Goal: Task Accomplishment & Management: Manage account settings

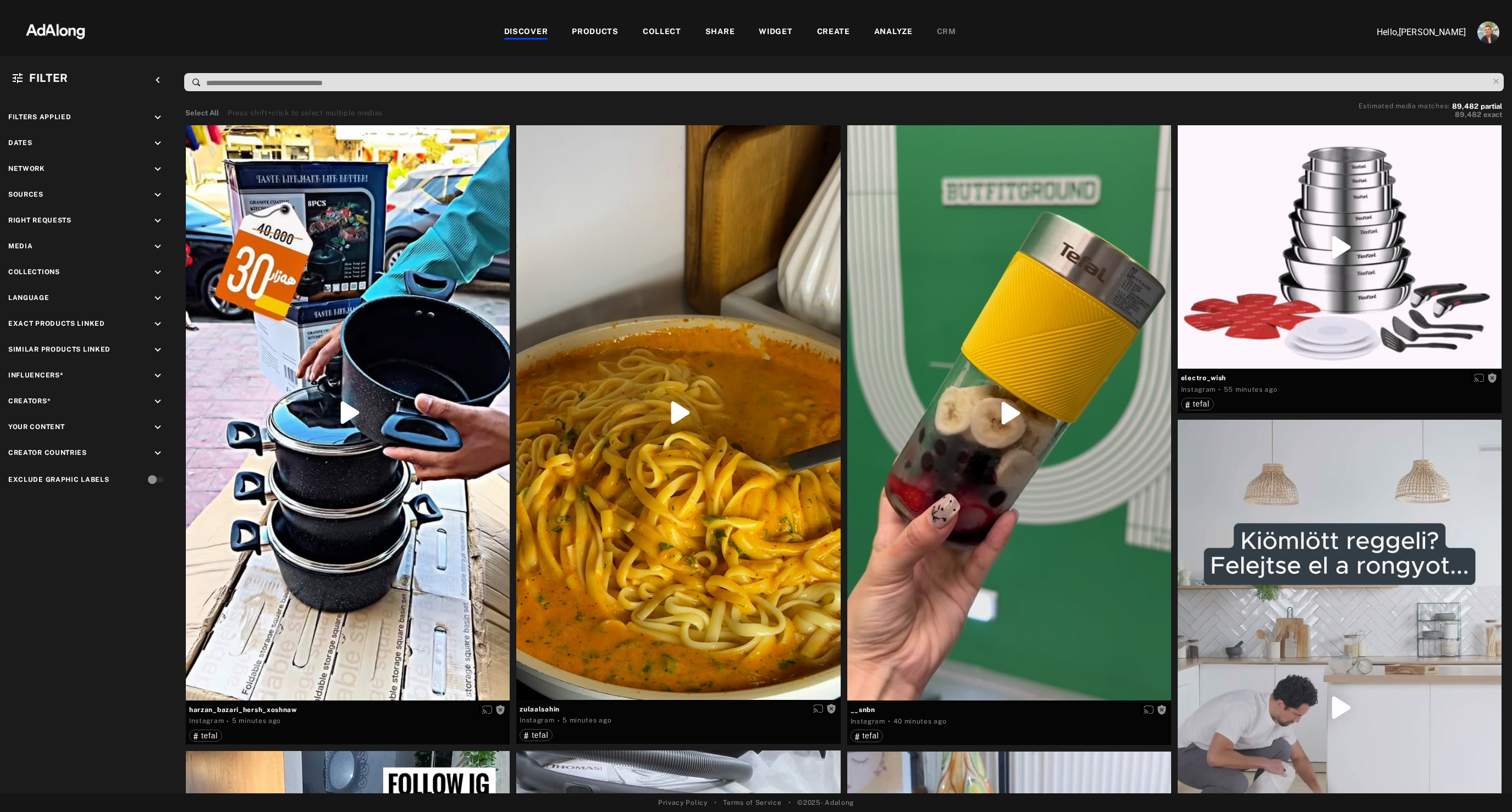
click at [786, 27] on div "WIDGET" at bounding box center [775, 32] width 34 height 13
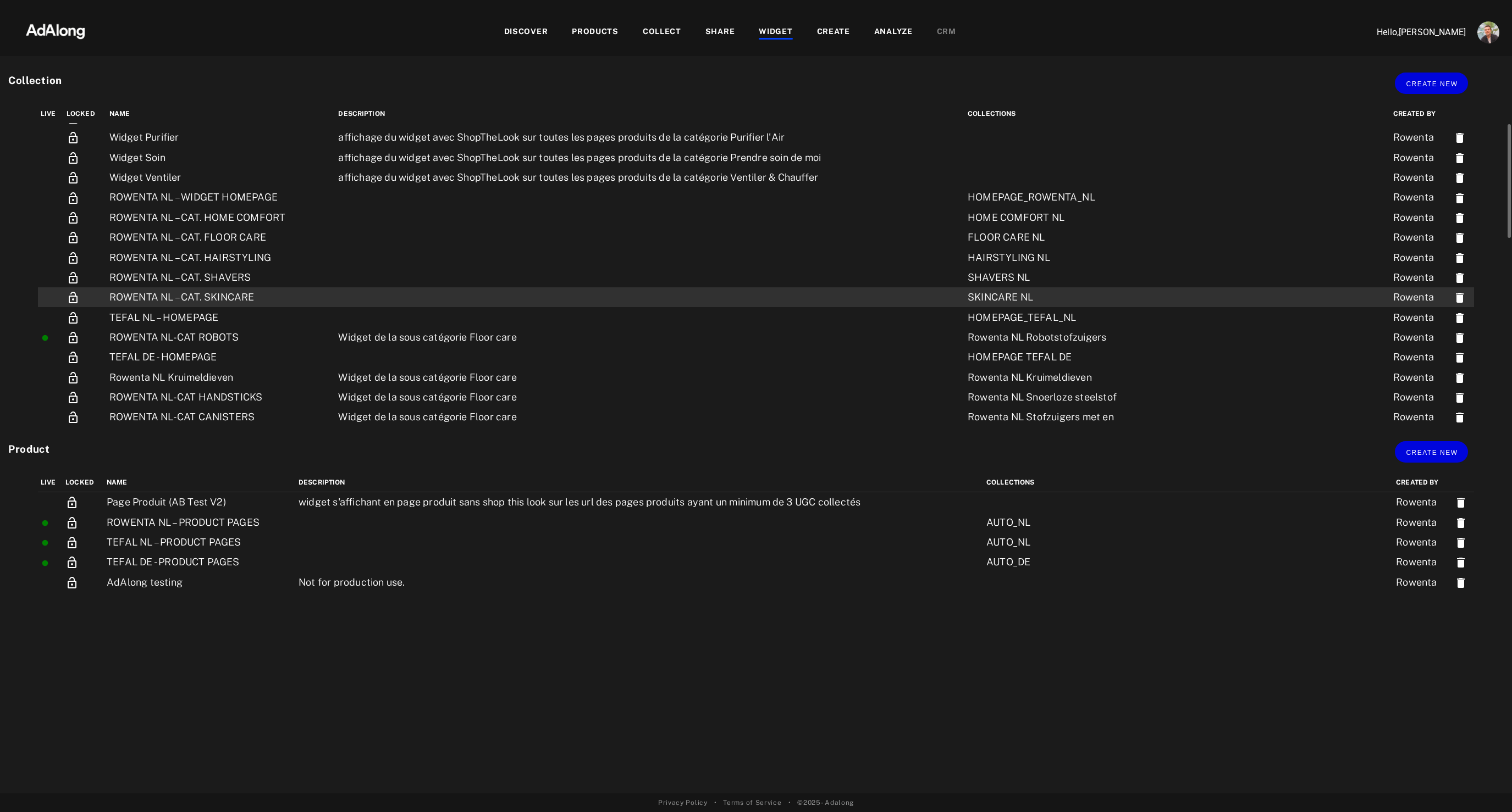
scroll to position [58, 0]
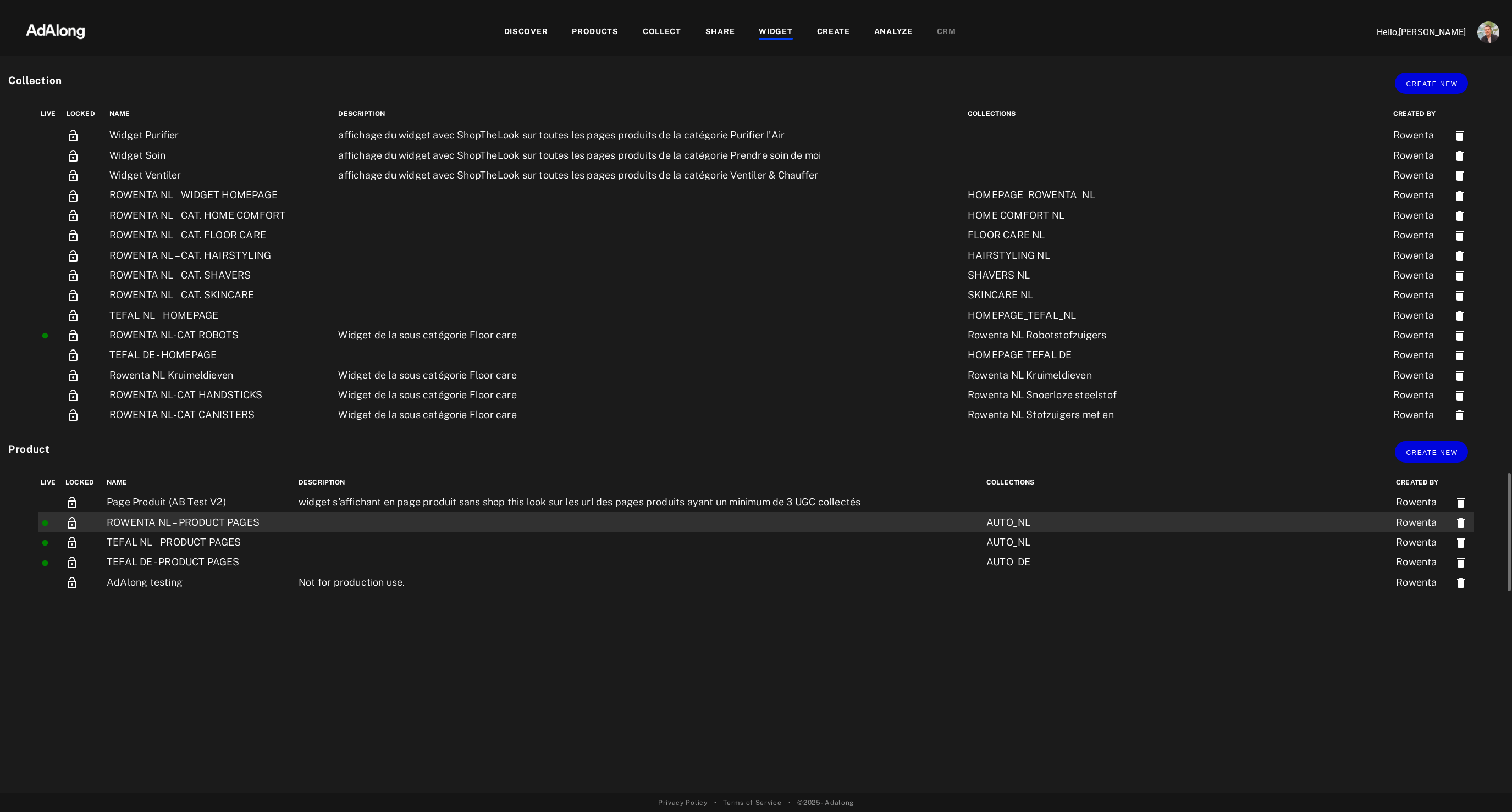
click at [155, 522] on td "ROWENTA NL – PRODUCT PAGES" at bounding box center [199, 521] width 192 height 20
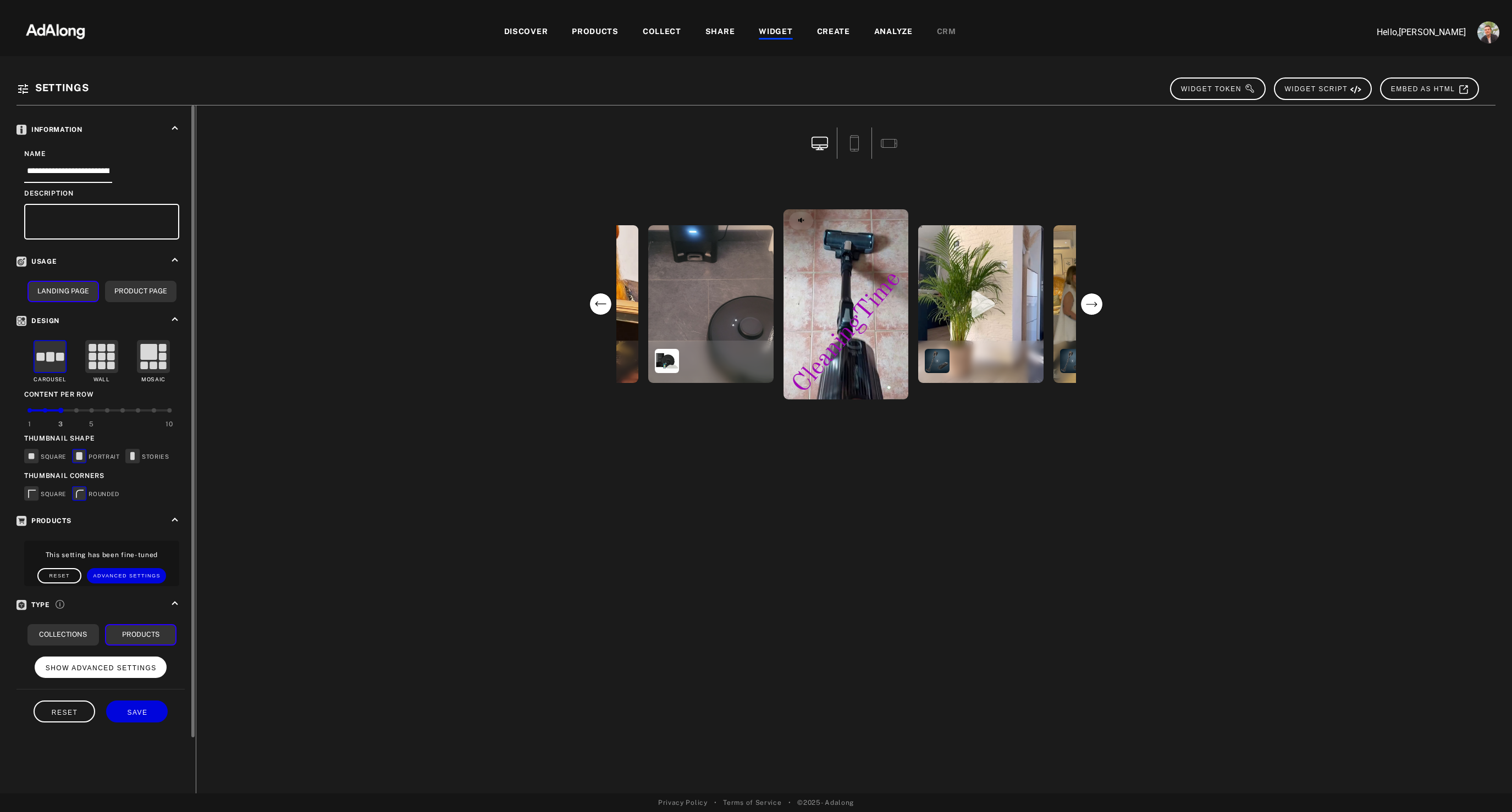
click at [122, 673] on button "SHOW ADVANCED SETTINGS" at bounding box center [100, 667] width 133 height 21
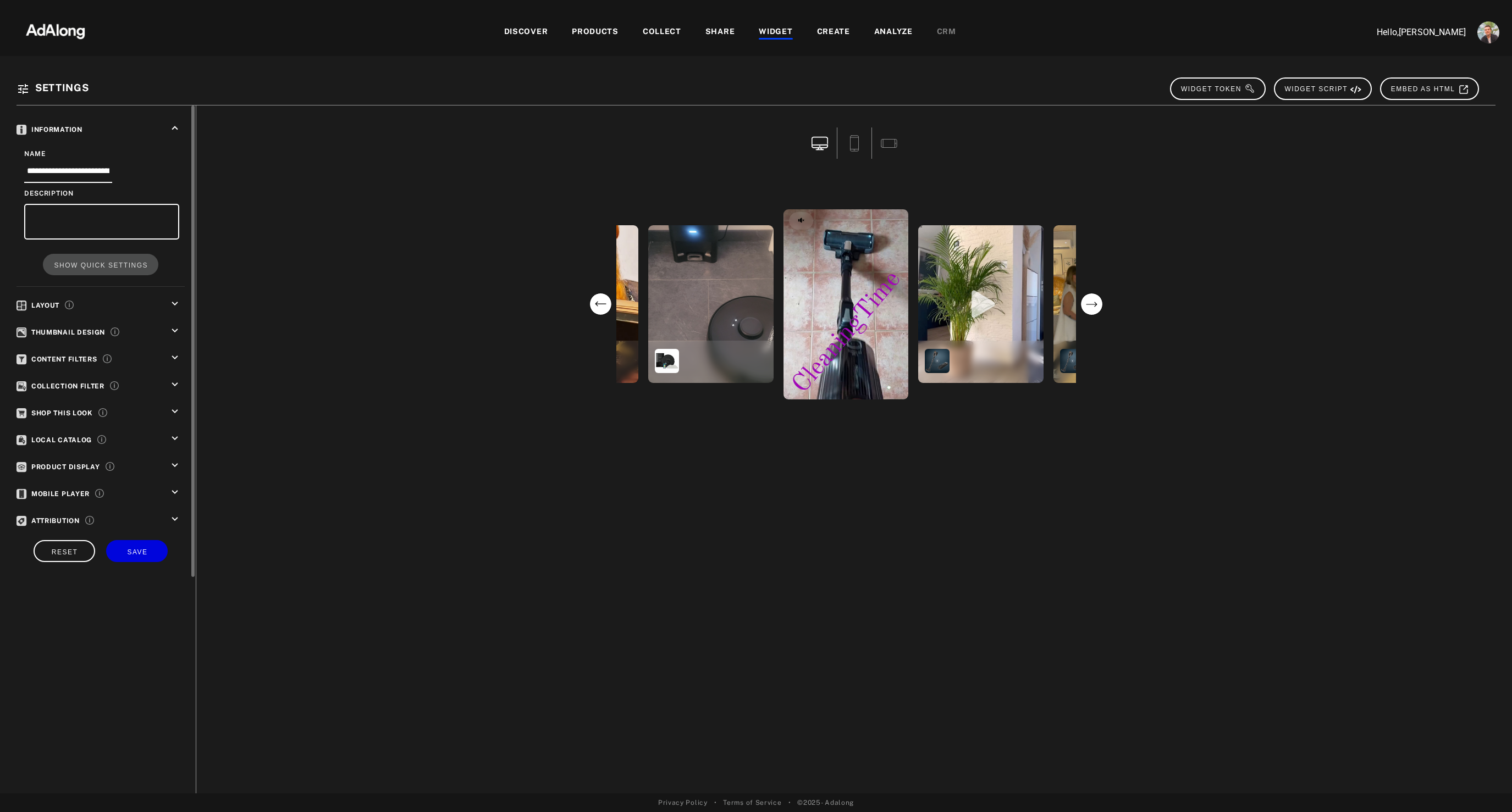
click at [173, 356] on icon "keyboard_arrow_down" at bounding box center [174, 357] width 12 height 12
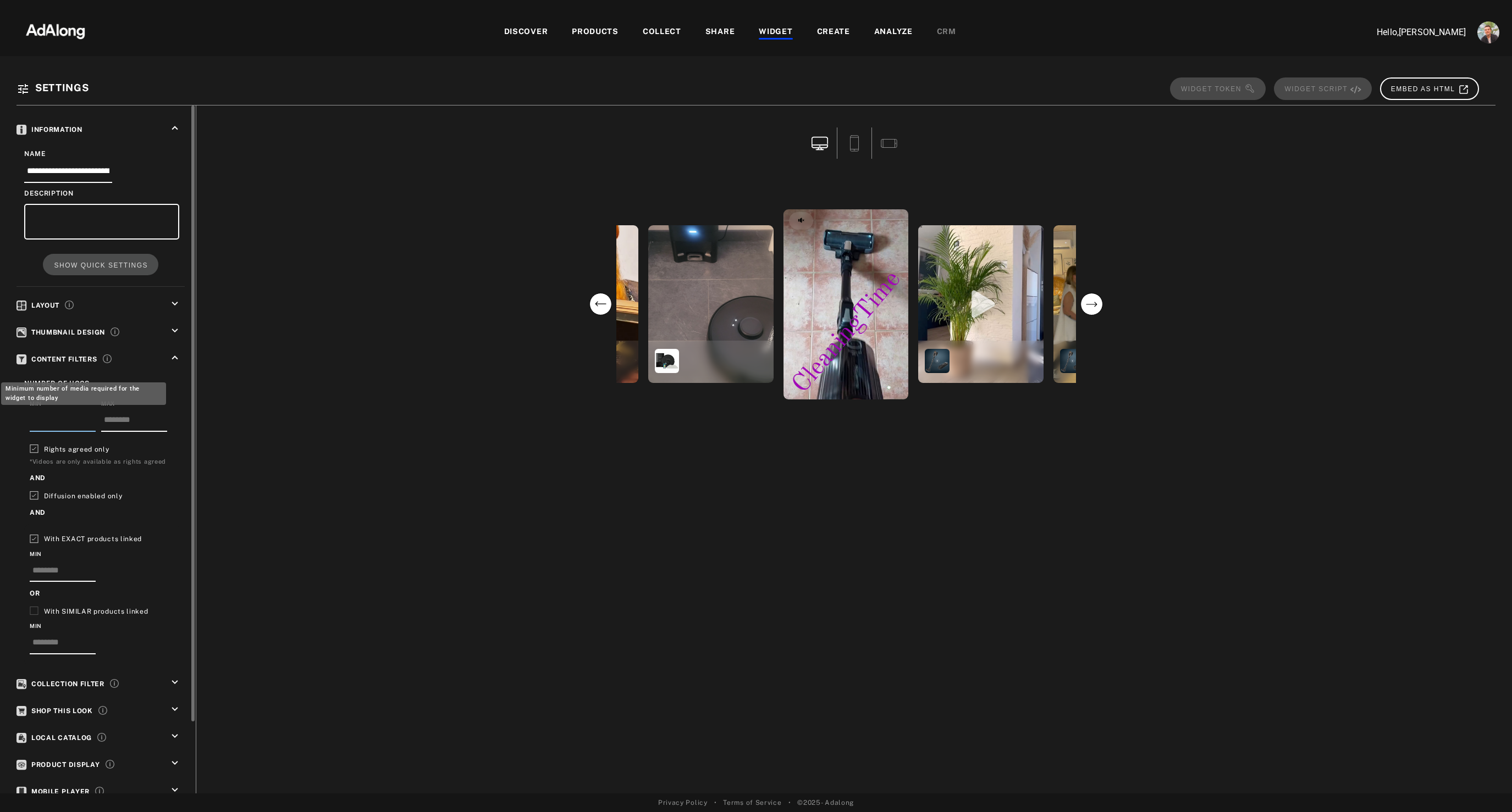
click at [89, 416] on input "*" at bounding box center [63, 422] width 66 height 18
type input "*"
click at [89, 416] on input "*" at bounding box center [63, 422] width 66 height 18
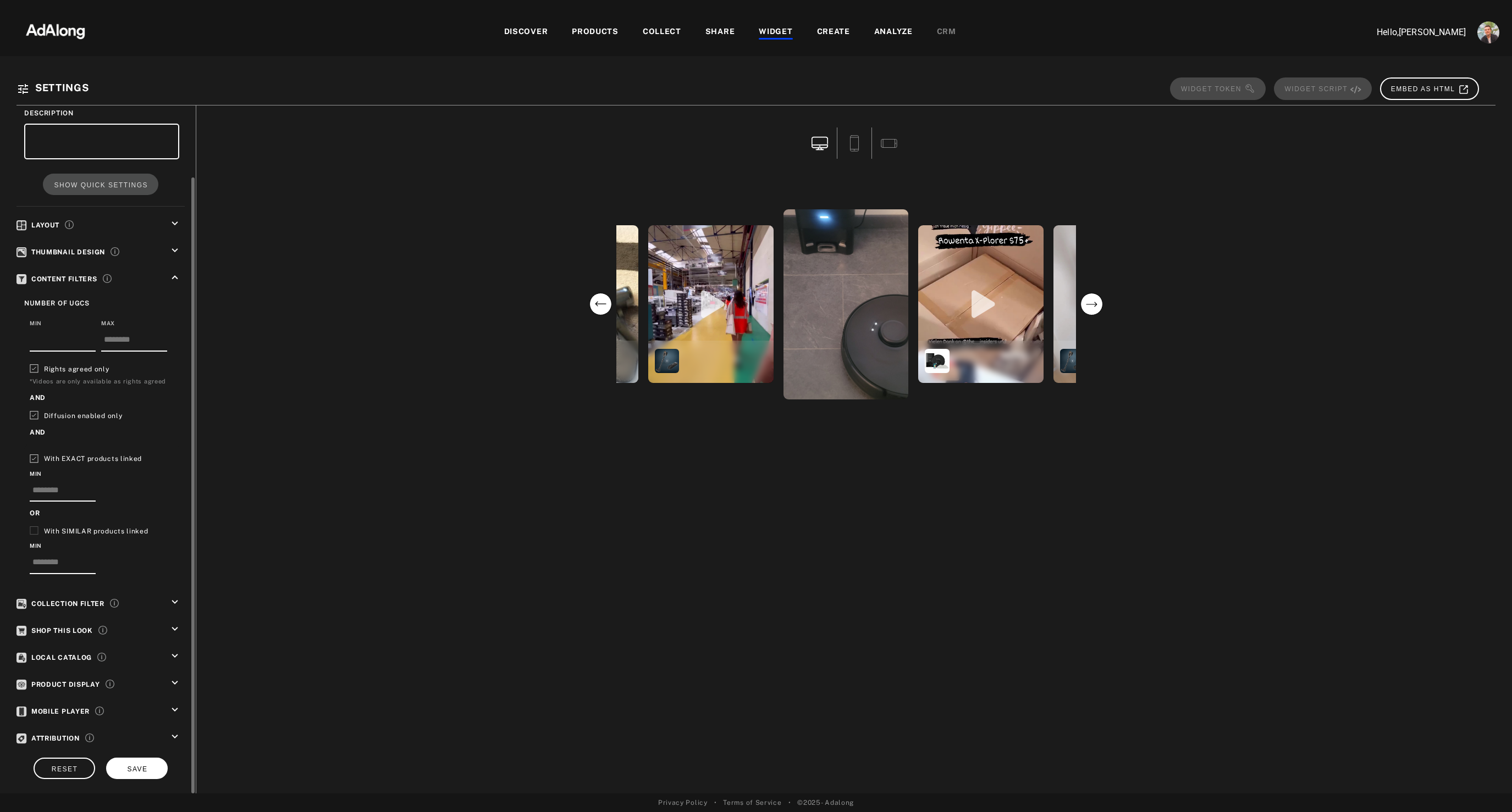
click at [155, 769] on button "SAVE" at bounding box center [136, 768] width 62 height 21
click at [776, 31] on div "WIDGET" at bounding box center [775, 32] width 34 height 13
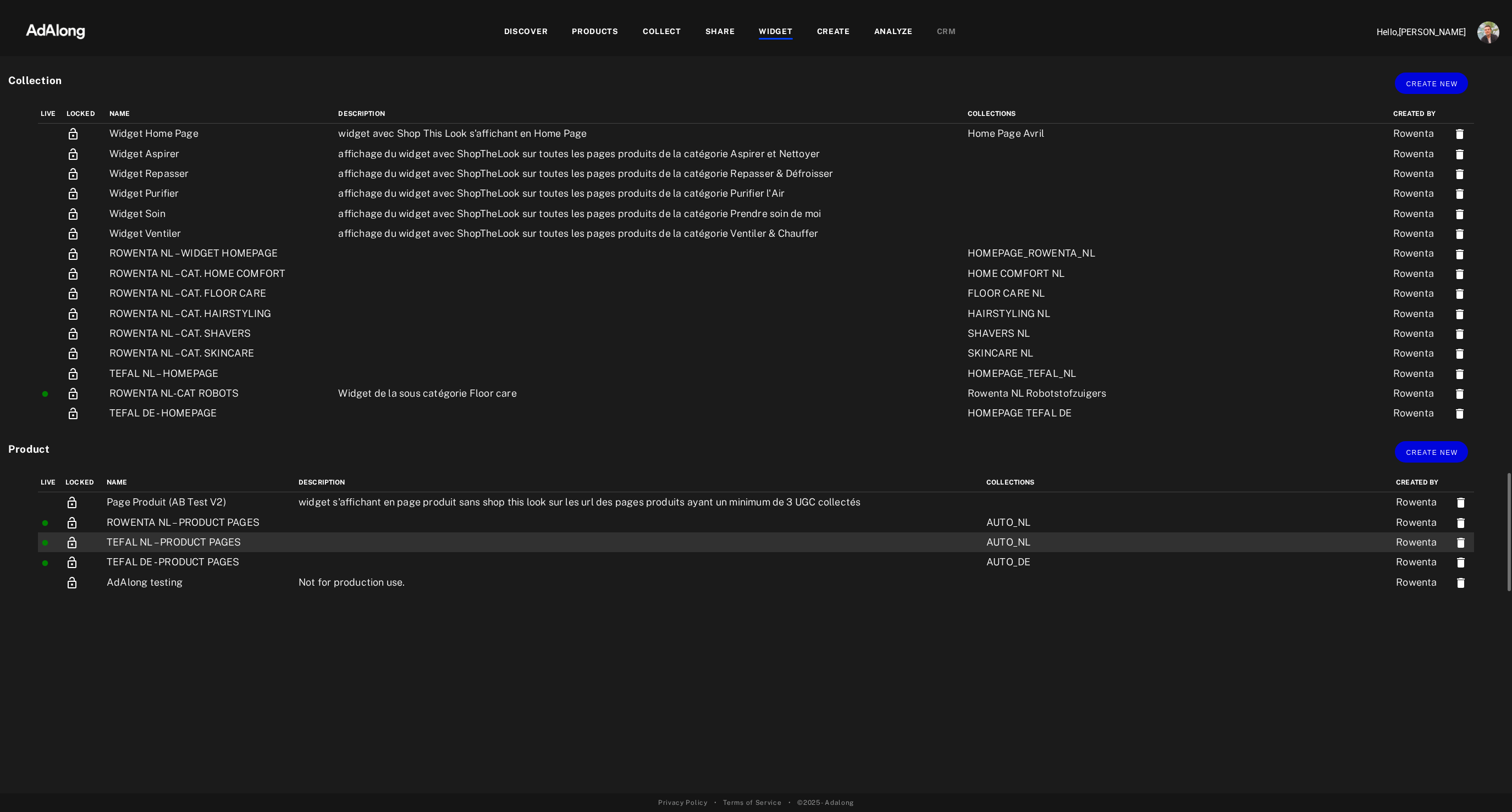
click at [136, 547] on td "TEFAL NL – PRODUCT PAGES" at bounding box center [199, 542] width 192 height 20
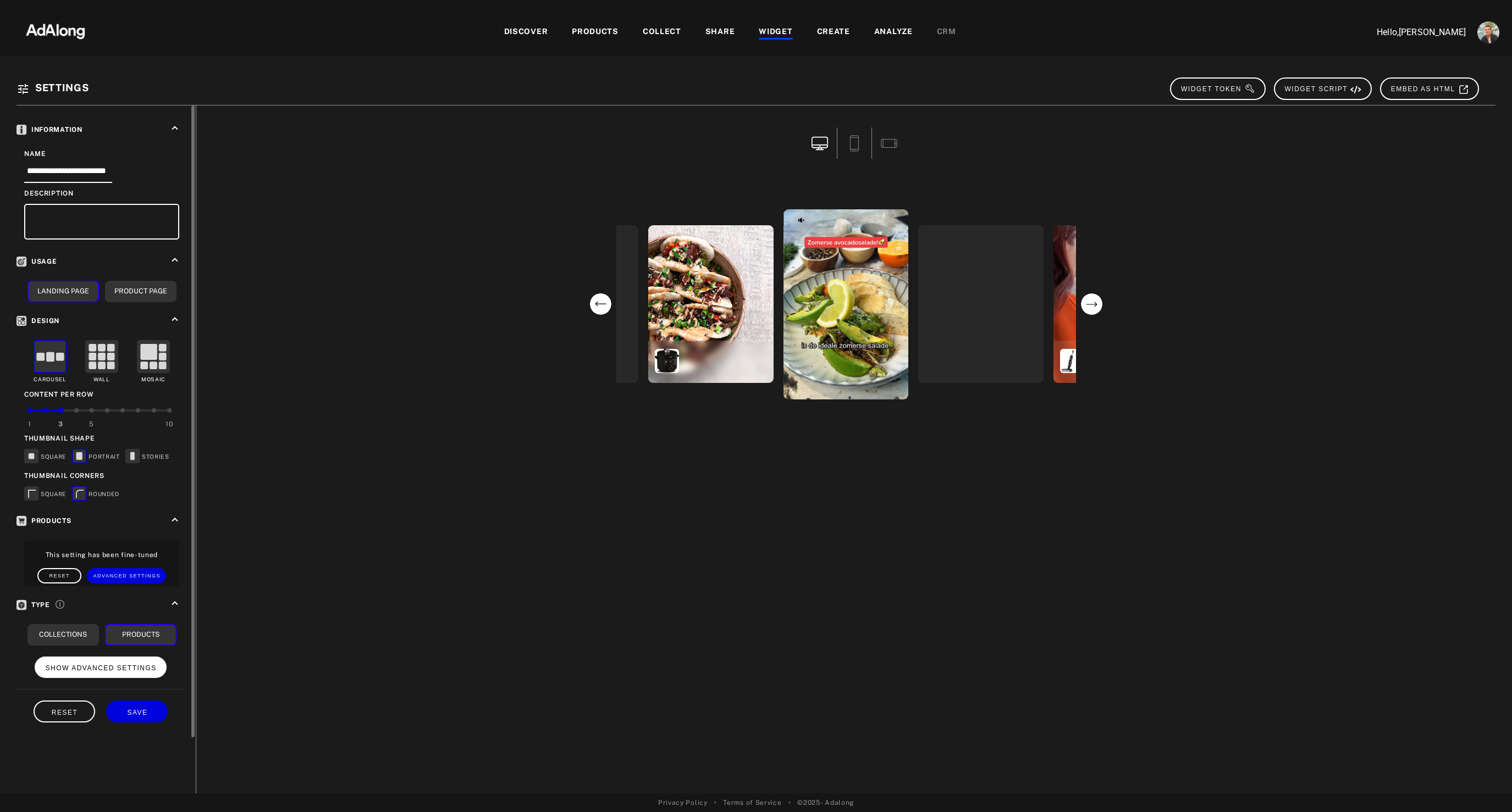
click at [123, 668] on span "SHOW ADVANCED SETTINGS" at bounding box center [101, 669] width 111 height 8
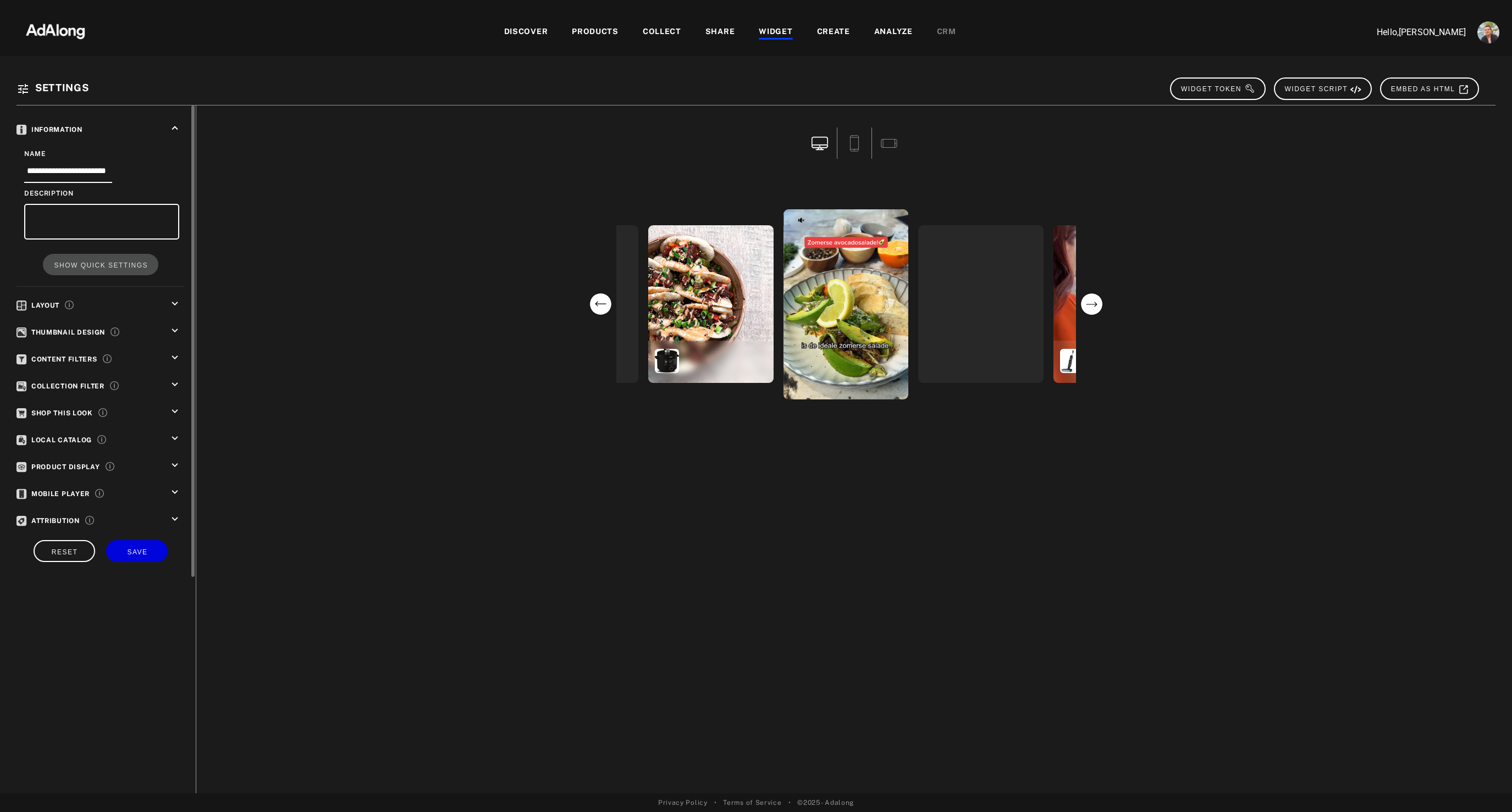
click at [174, 362] on icon "keyboard_arrow_down" at bounding box center [174, 357] width 12 height 12
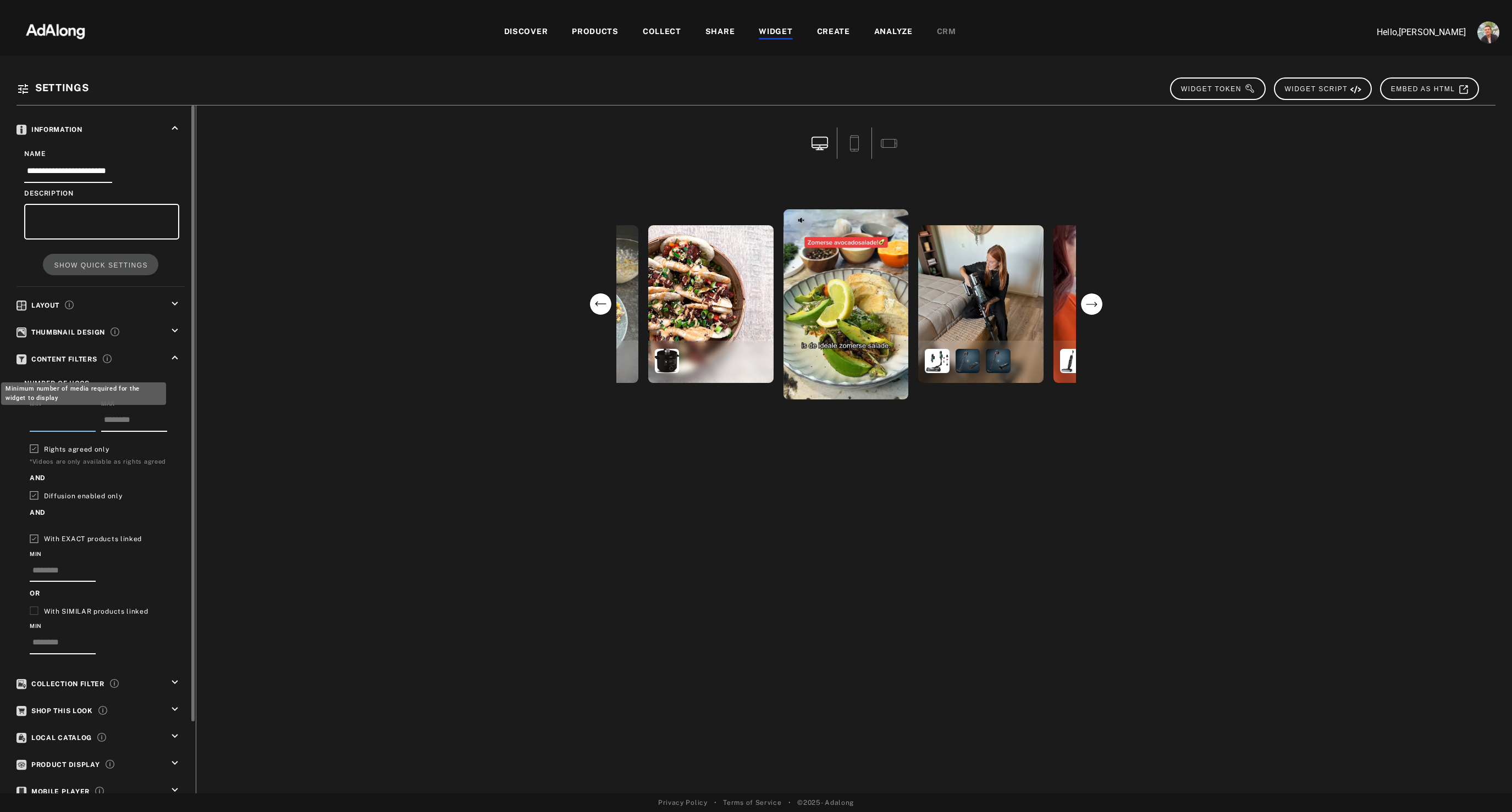
click at [88, 415] on input "*" at bounding box center [63, 422] width 66 height 18
type input "*"
click at [88, 415] on input "*" at bounding box center [63, 422] width 66 height 18
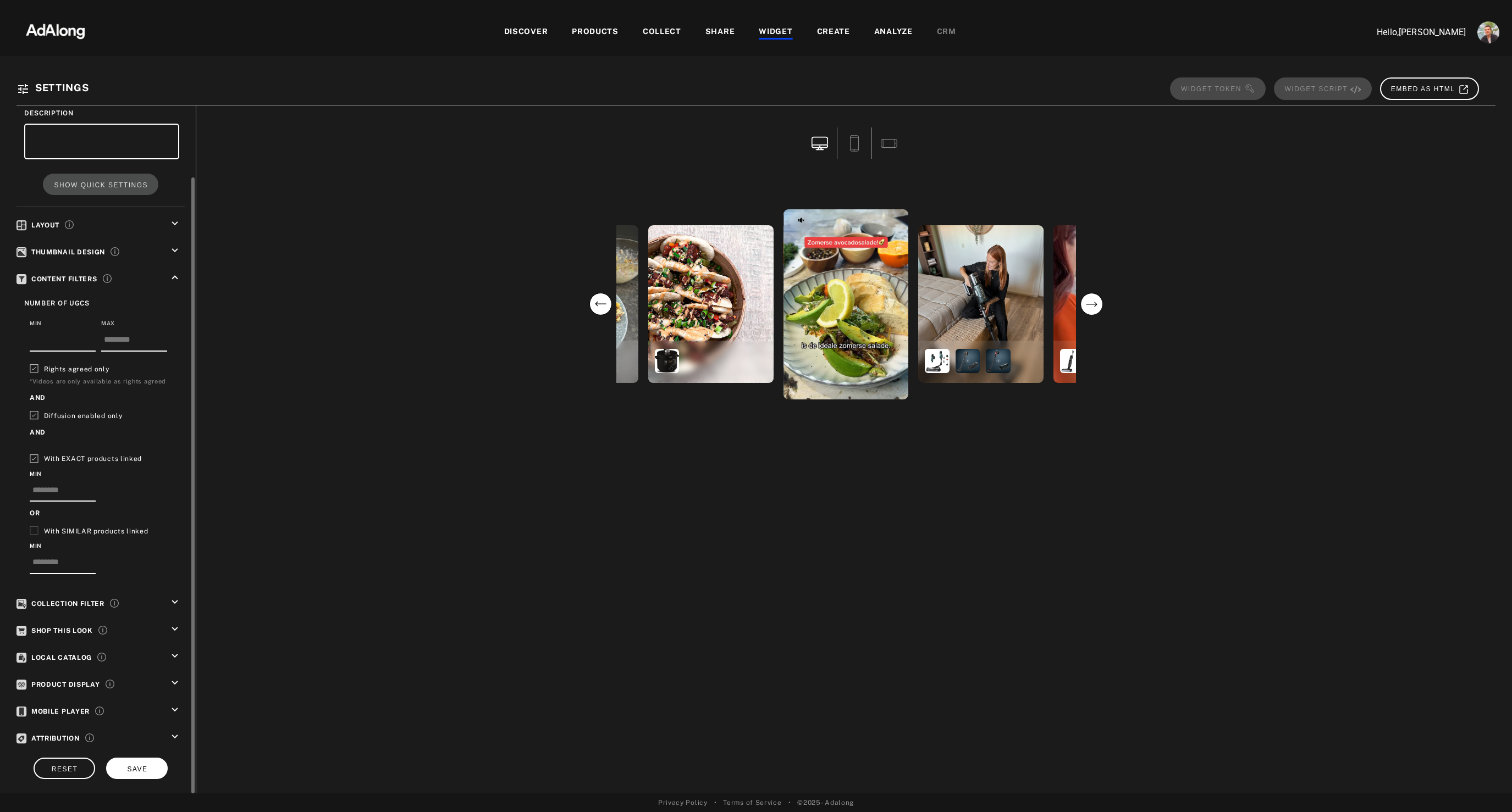
click at [129, 771] on button "SAVE" at bounding box center [136, 768] width 62 height 21
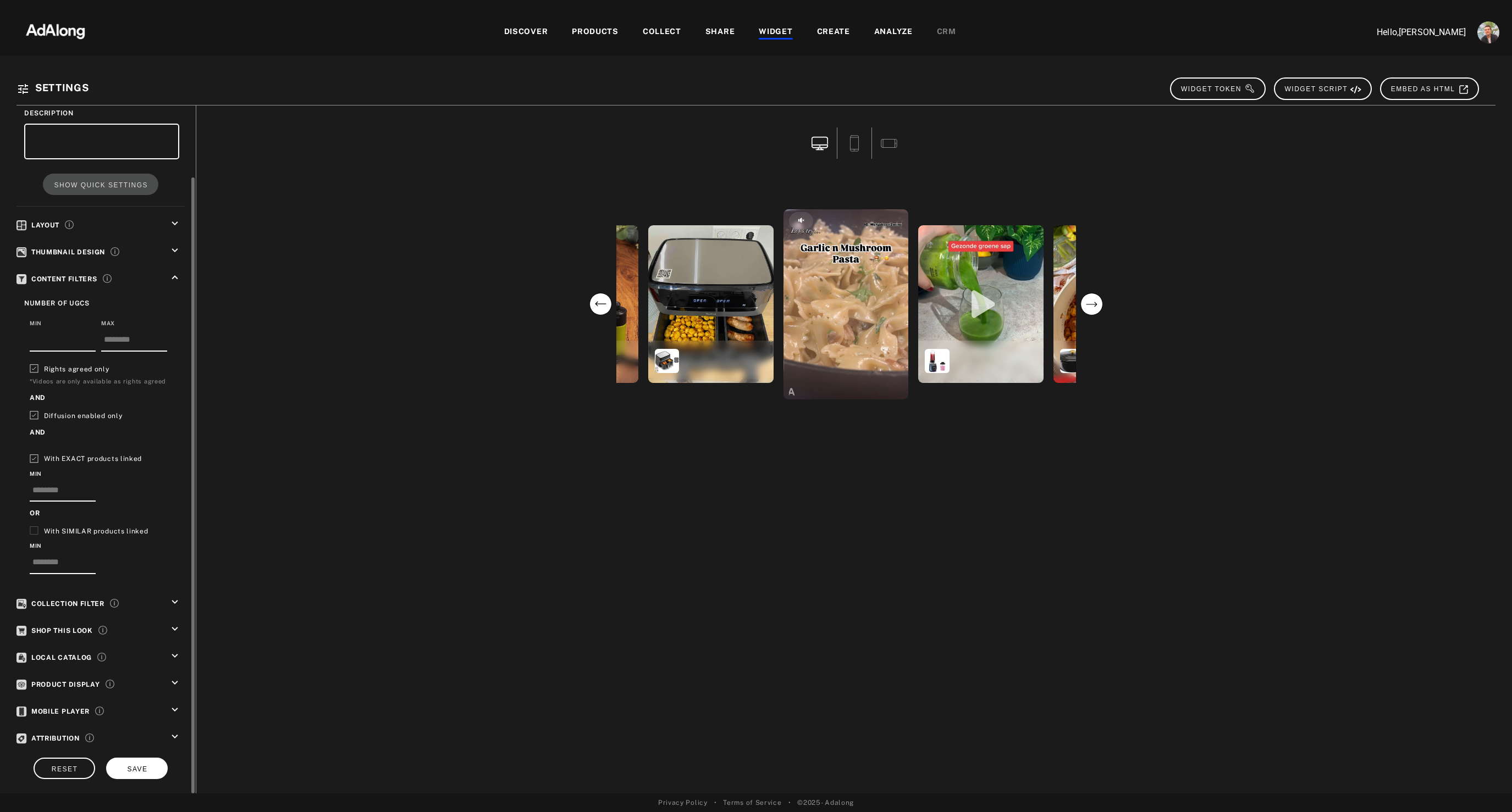
click at [145, 768] on span "SAVE" at bounding box center [137, 770] width 20 height 8
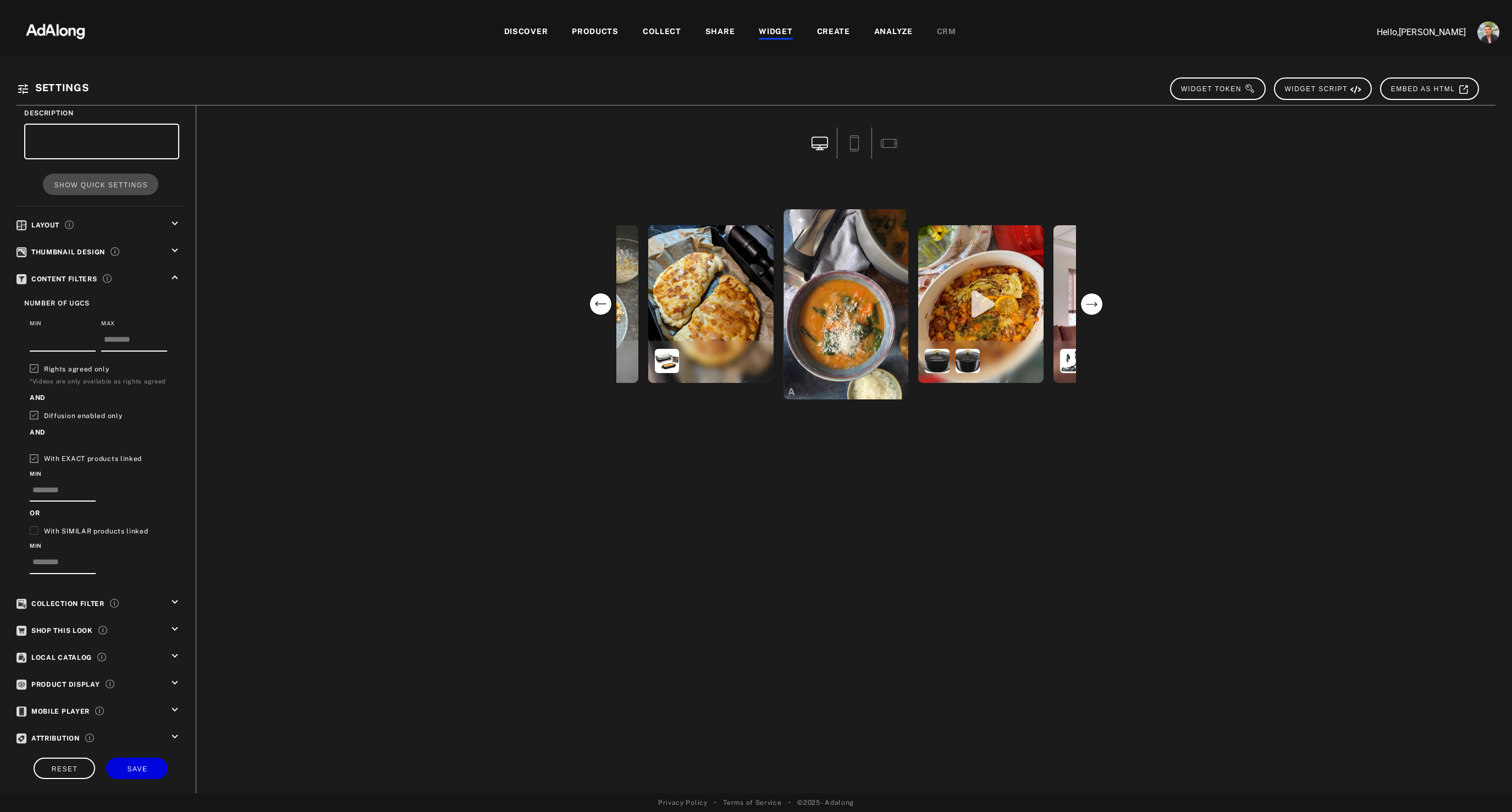
click at [776, 28] on div "WIDGET" at bounding box center [775, 32] width 34 height 13
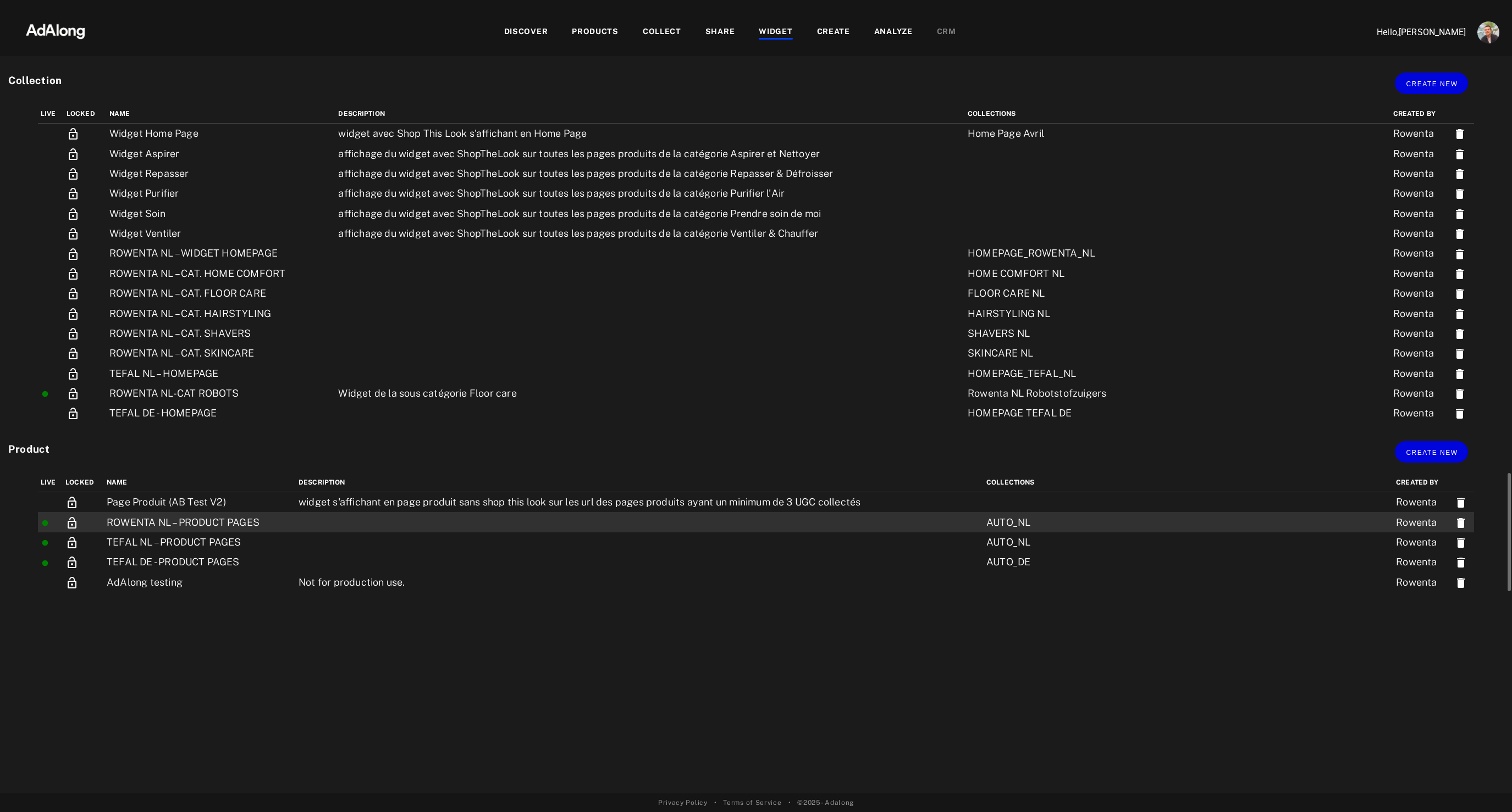
click at [230, 523] on td "ROWENTA NL – PRODUCT PAGES" at bounding box center [199, 521] width 192 height 20
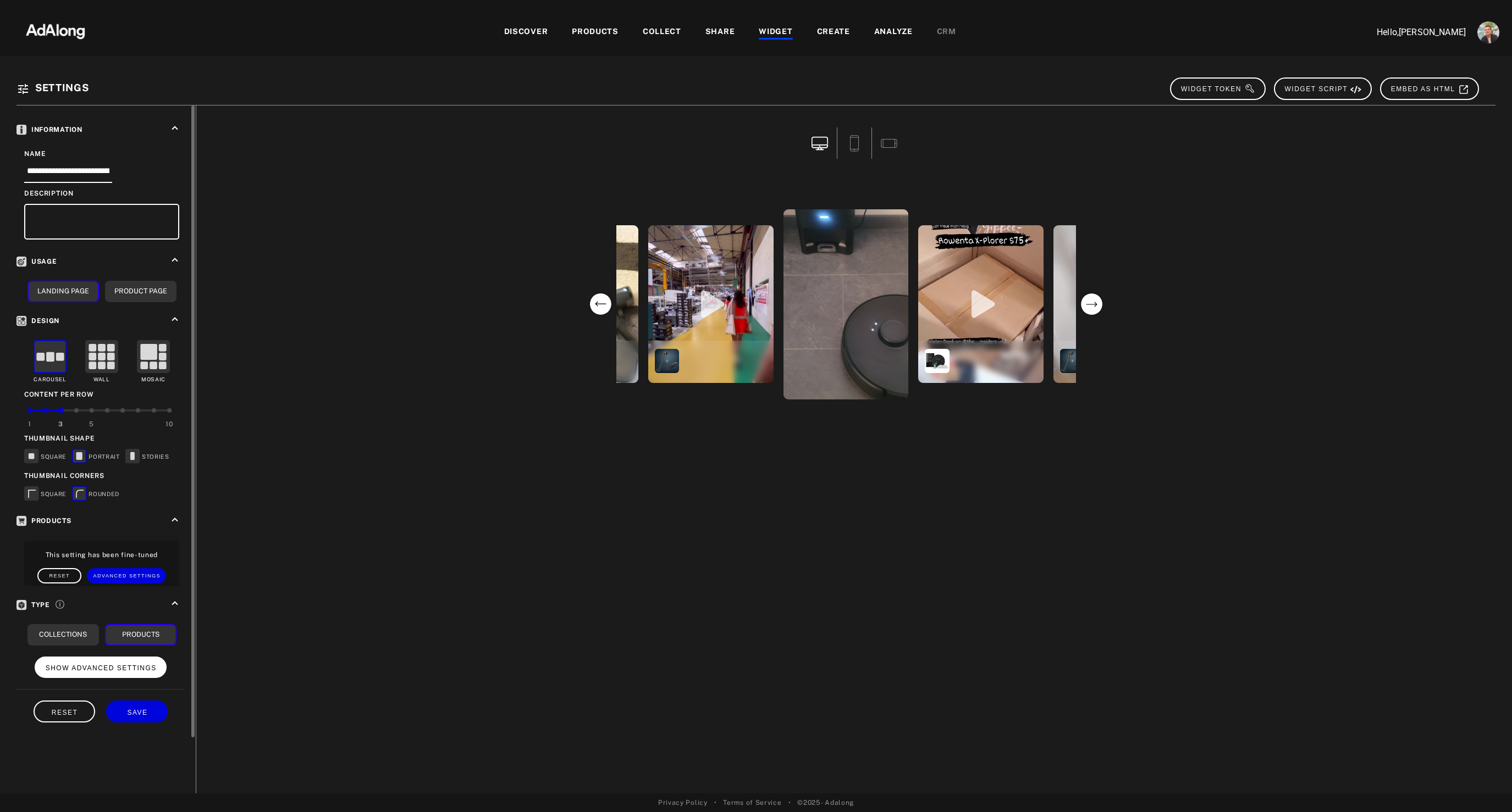
click at [104, 669] on span "SHOW ADVANCED SETTINGS" at bounding box center [101, 669] width 111 height 8
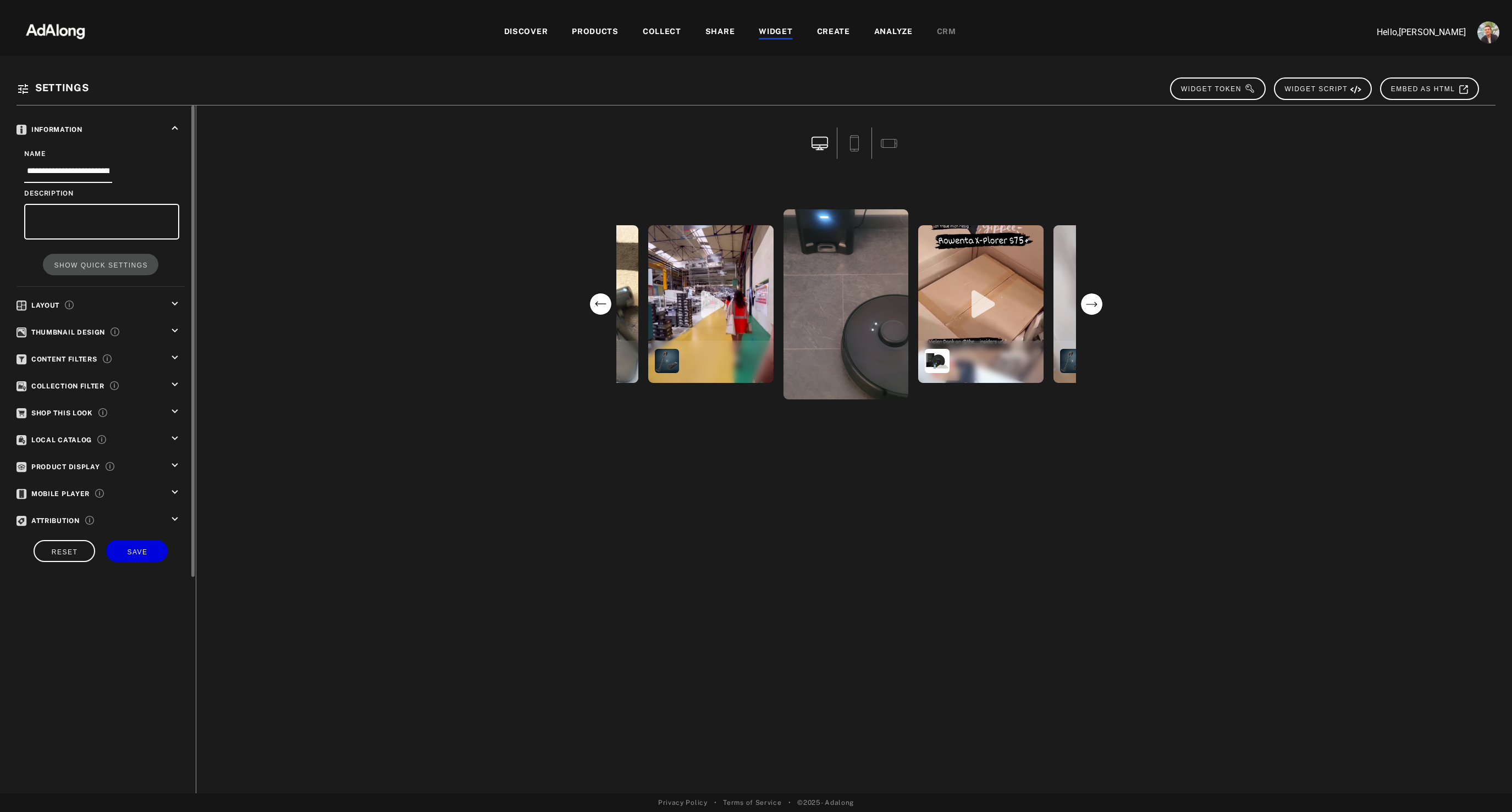
click at [173, 356] on icon "keyboard_arrow_down" at bounding box center [174, 357] width 12 height 12
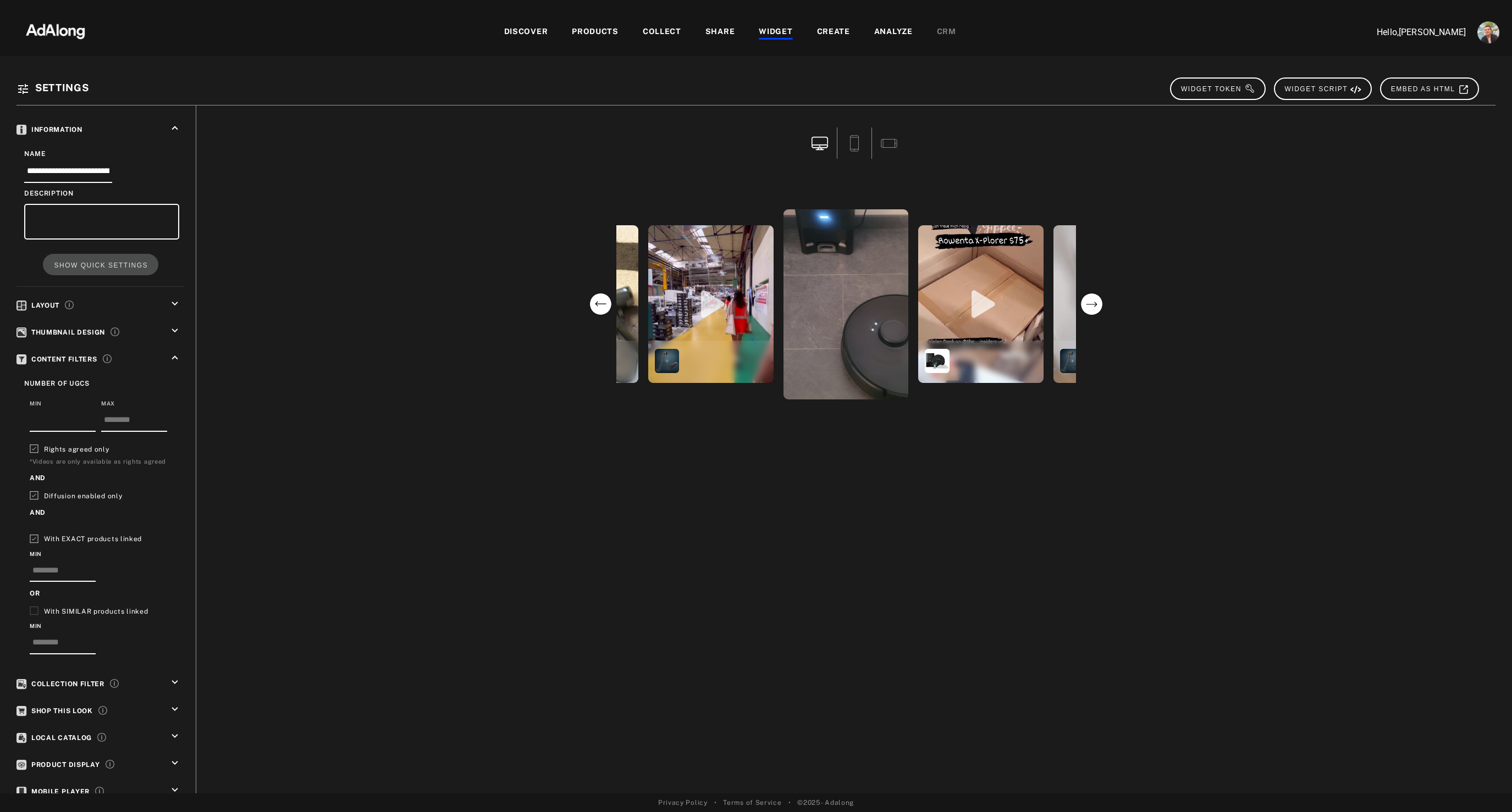
click at [777, 32] on div "WIDGET" at bounding box center [775, 32] width 34 height 13
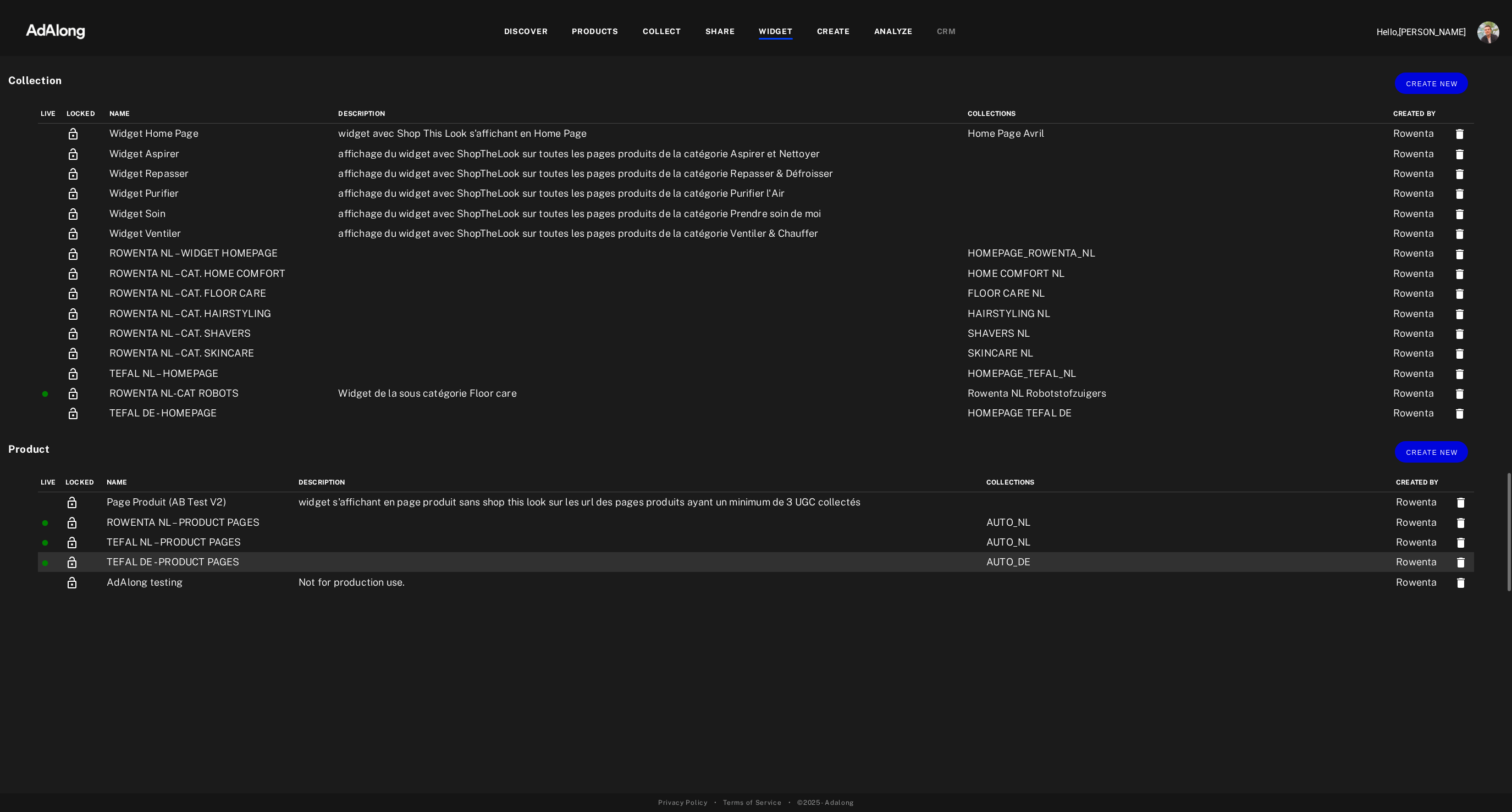
click at [206, 567] on td "TEFAL DE - PRODUCT PAGES" at bounding box center [199, 562] width 192 height 20
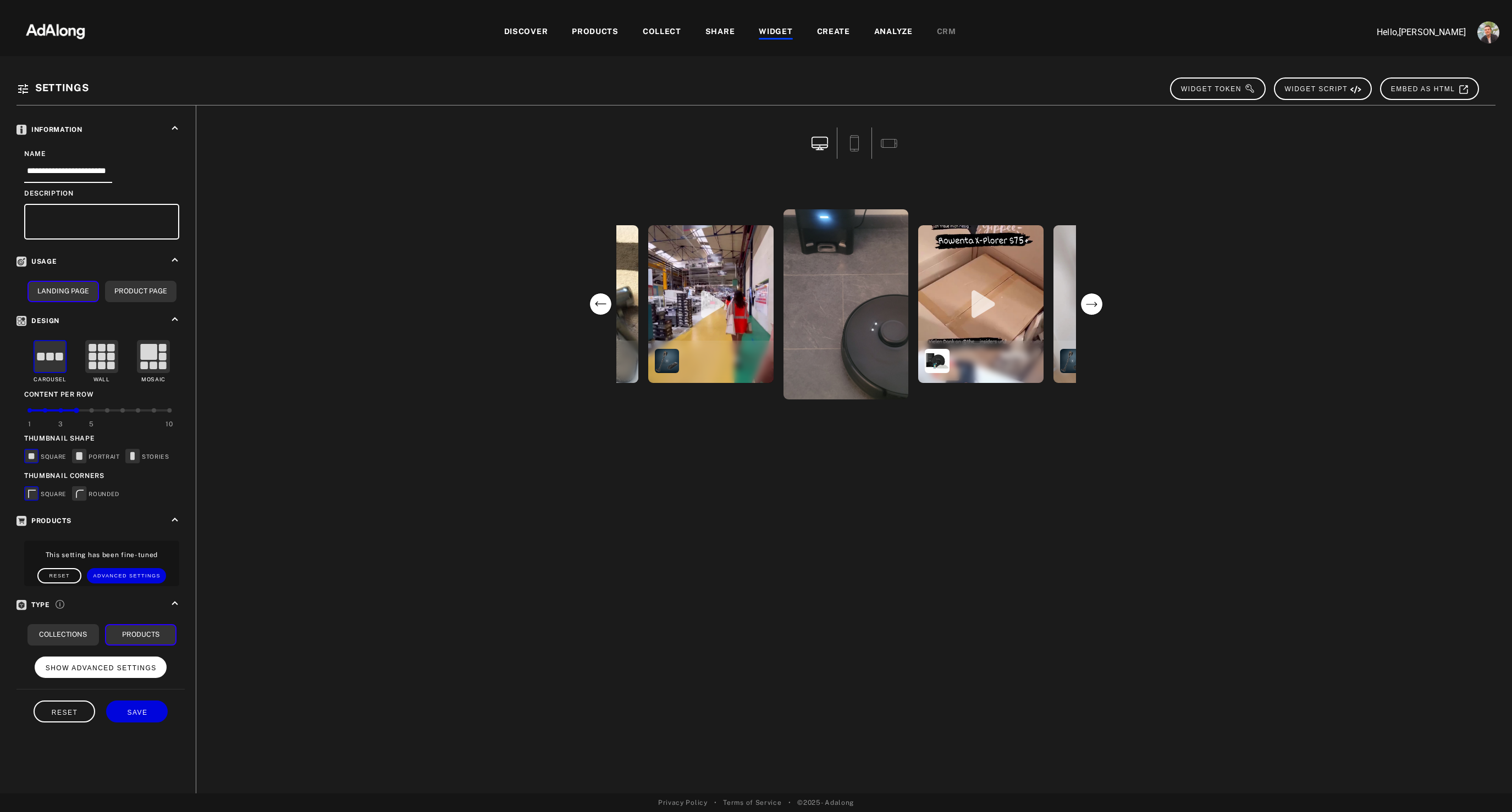
click at [122, 672] on button "SHOW ADVANCED SETTINGS" at bounding box center [100, 667] width 133 height 21
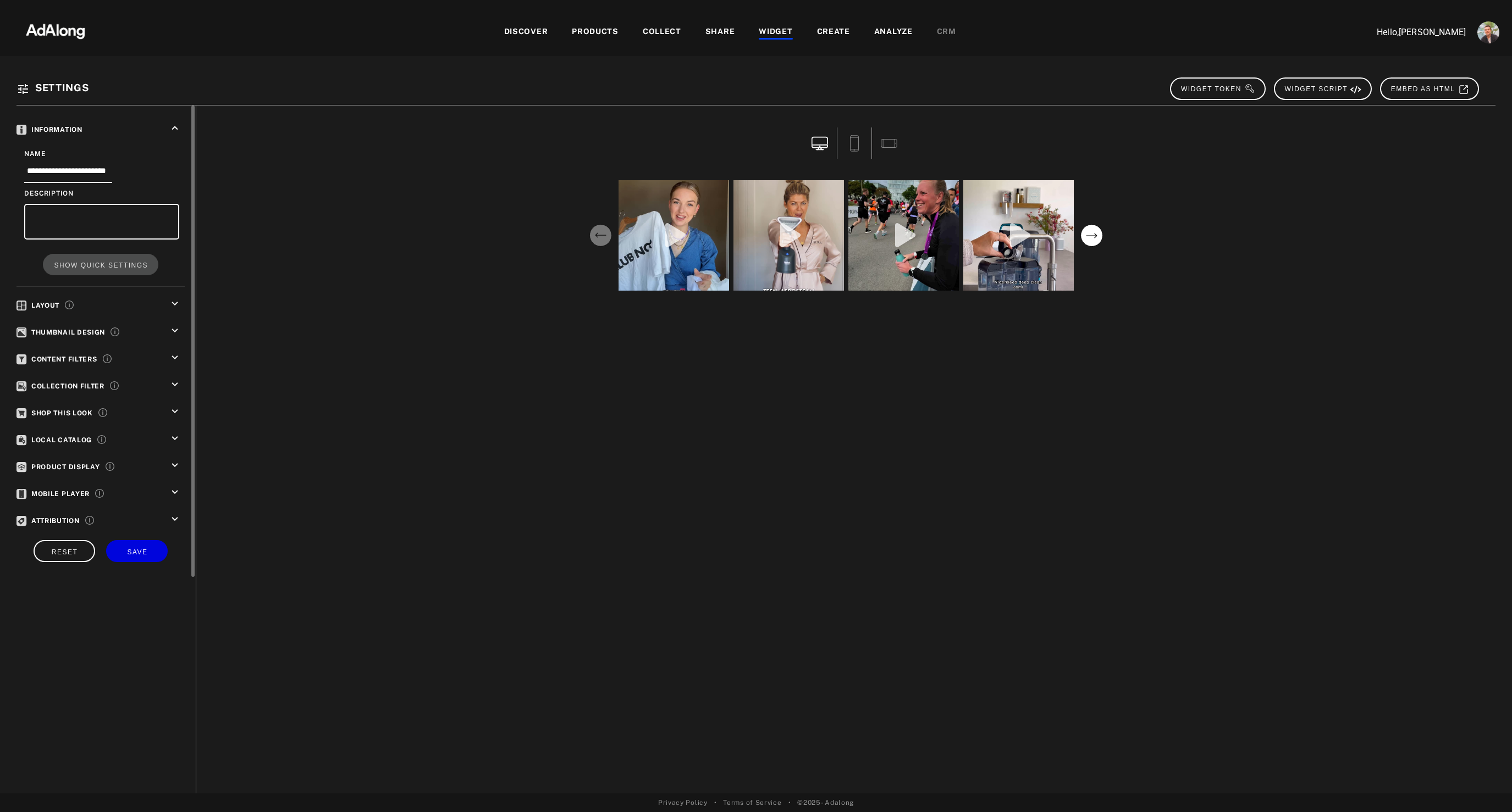
click at [583, 34] on div "PRODUCTS" at bounding box center [595, 32] width 47 height 13
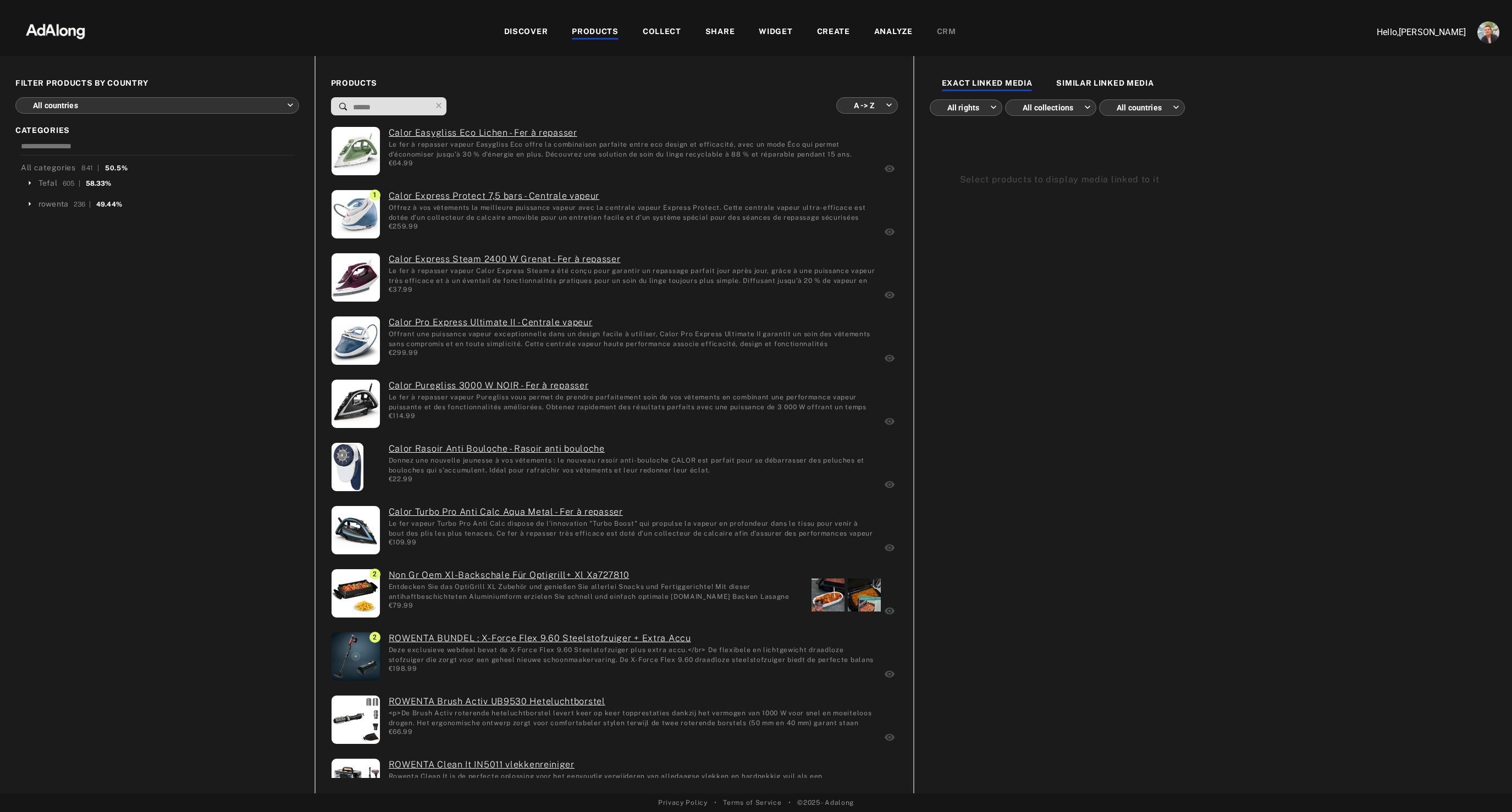
click at [118, 103] on body "DISCOVER PRODUCTS COLLECT SHARE WIDGET CREATE ANALYZE CRM Hello, [PERSON_NAME] …" at bounding box center [756, 406] width 1512 height 812
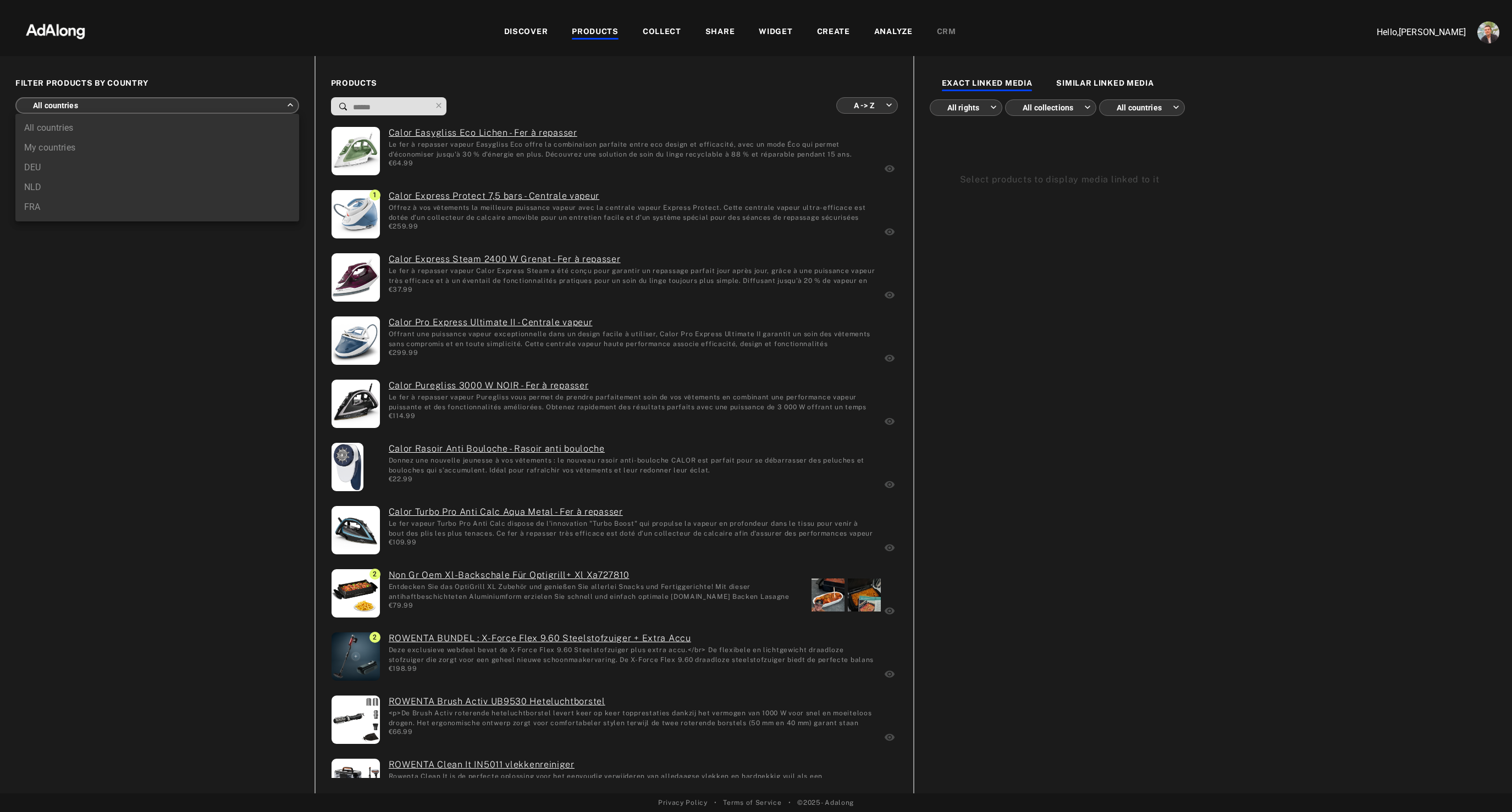
click at [64, 167] on li "DEU" at bounding box center [158, 167] width 284 height 20
type input "***"
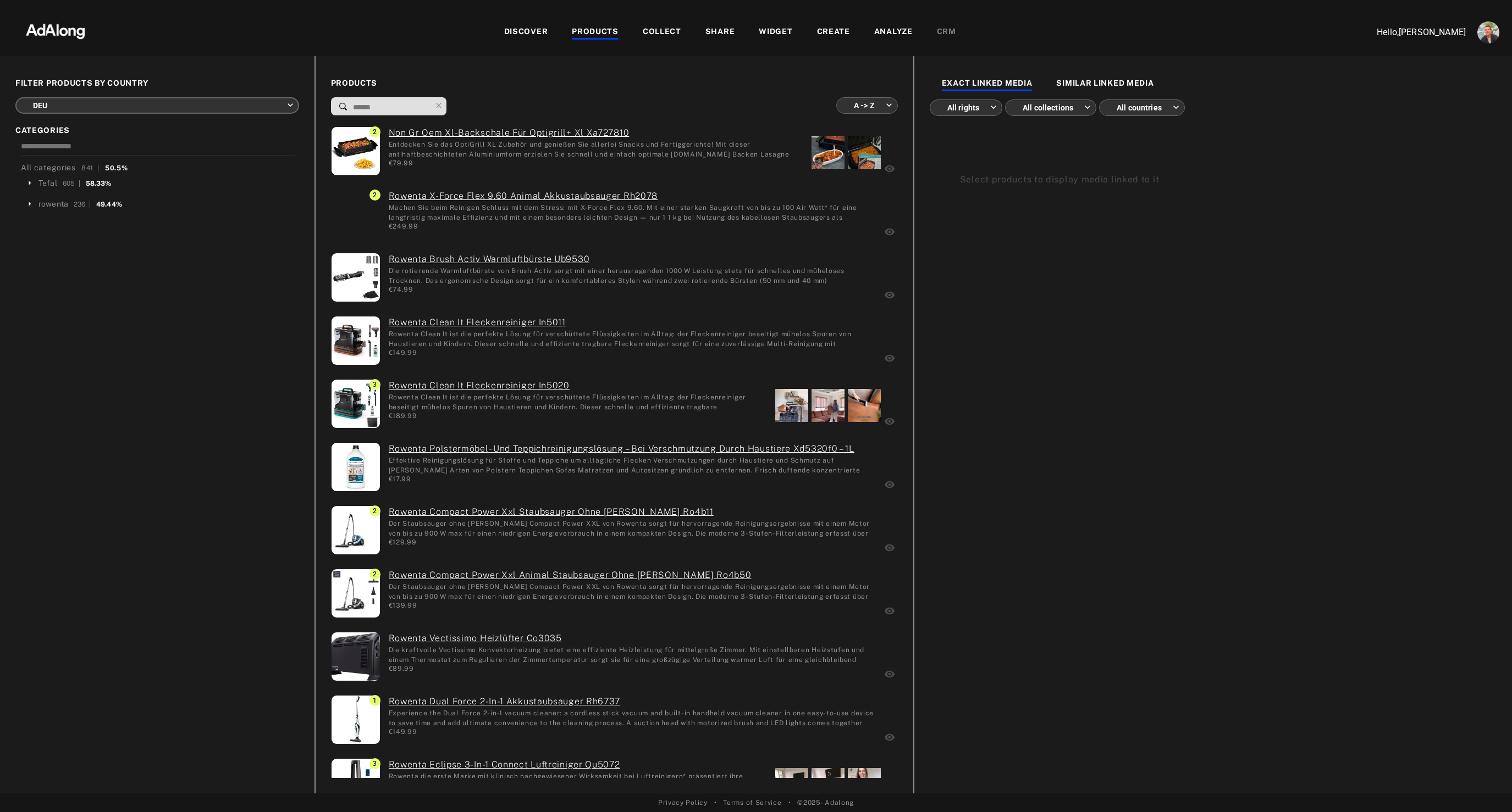
click at [873, 102] on body "DISCOVER PRODUCTS COLLECT SHARE WIDGET CREATE ANALYZE CRM Hello, [PERSON_NAME] …" at bounding box center [756, 406] width 1512 height 812
click at [855, 212] on li "More media first" at bounding box center [866, 207] width 82 height 20
type input "**********"
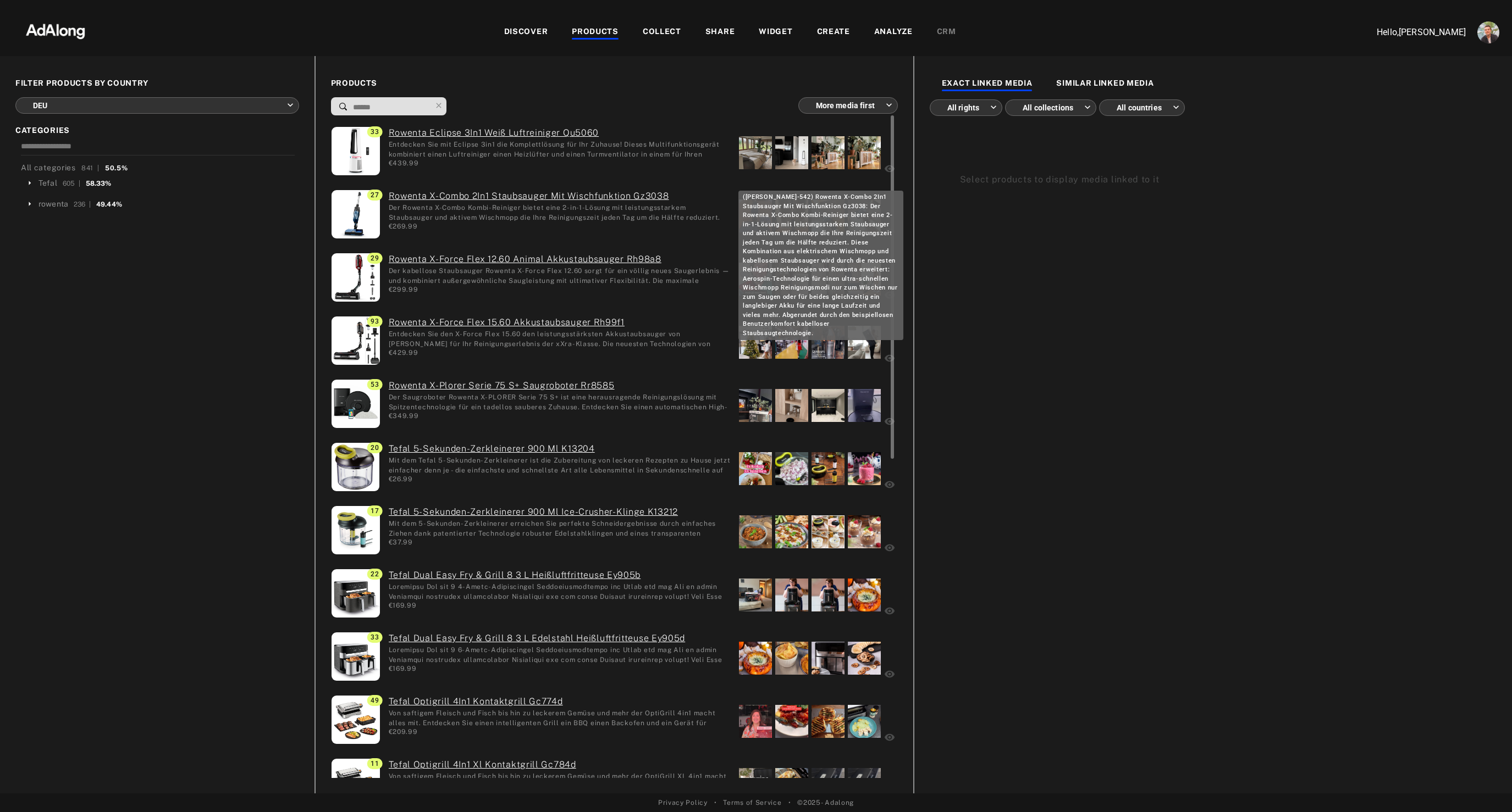
click at [463, 194] on link "Rowenta X-Combo 2In1 Staubsauger Mit Wischfunktion Gz3038" at bounding box center [560, 196] width 342 height 13
